Goal: Task Accomplishment & Management: Use online tool/utility

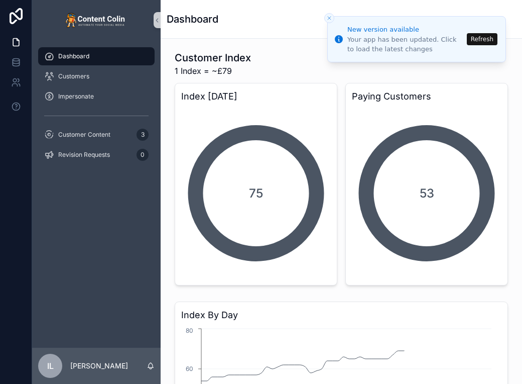
click at [488, 32] on li "New version available Your app has been updated. Click to load the latest chang…" at bounding box center [416, 39] width 179 height 46
click at [476, 37] on button "Refresh" at bounding box center [482, 39] width 31 height 12
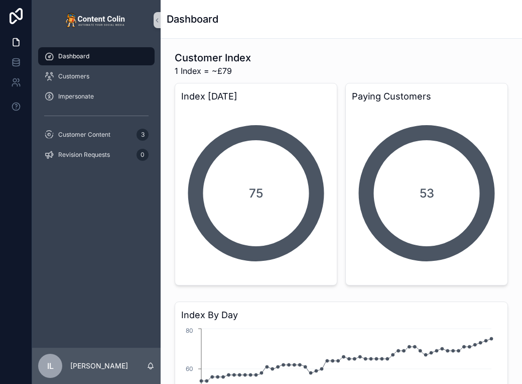
click at [438, 26] on div "Dashboard" at bounding box center [341, 19] width 349 height 14
click at [54, 83] on div "Customers" at bounding box center [96, 76] width 104 height 16
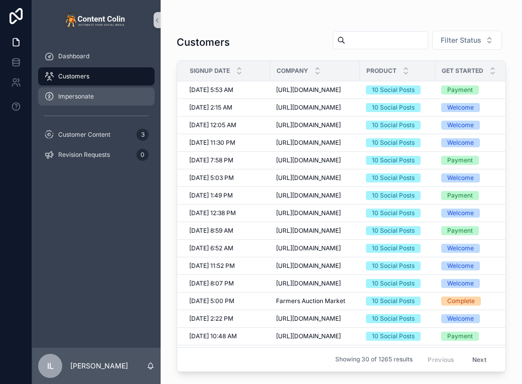
click at [60, 99] on span "Impersonate" at bounding box center [76, 96] width 36 height 8
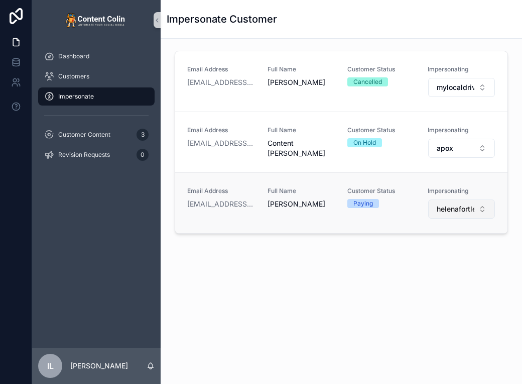
click at [453, 208] on span "helenafortleybridalboutique" at bounding box center [456, 209] width 38 height 10
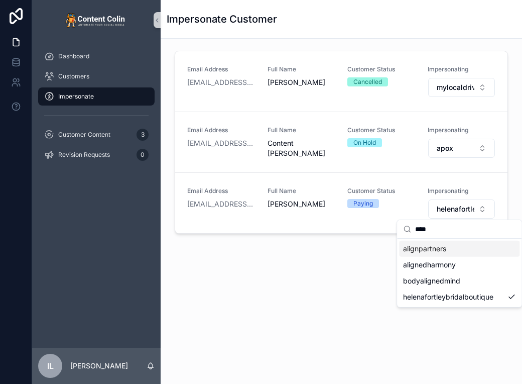
type input "****"
click at [425, 252] on span "alignpartners" at bounding box center [424, 248] width 43 height 10
